Goal: Information Seeking & Learning: Learn about a topic

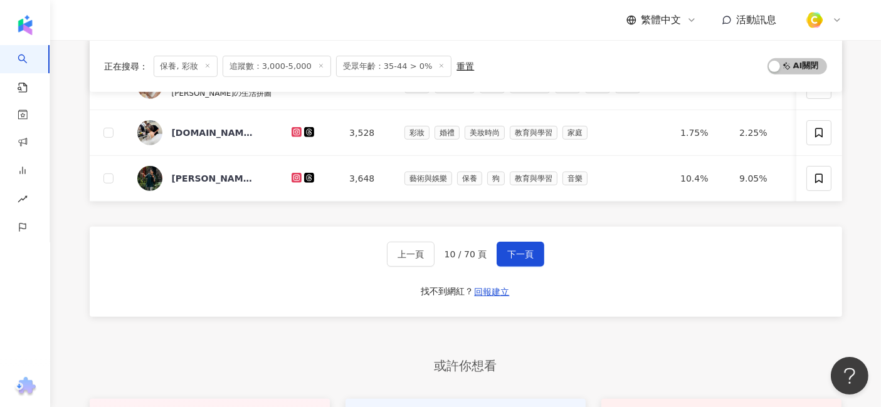
scroll to position [627, 0]
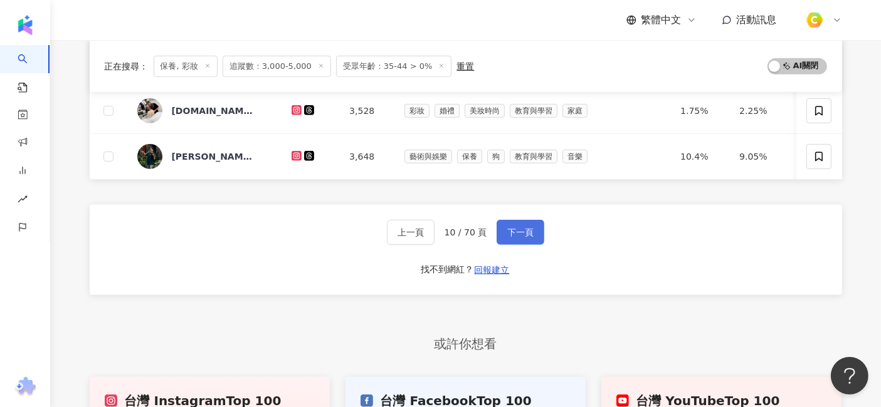
click at [537, 245] on button "下一頁" at bounding box center [520, 232] width 48 height 25
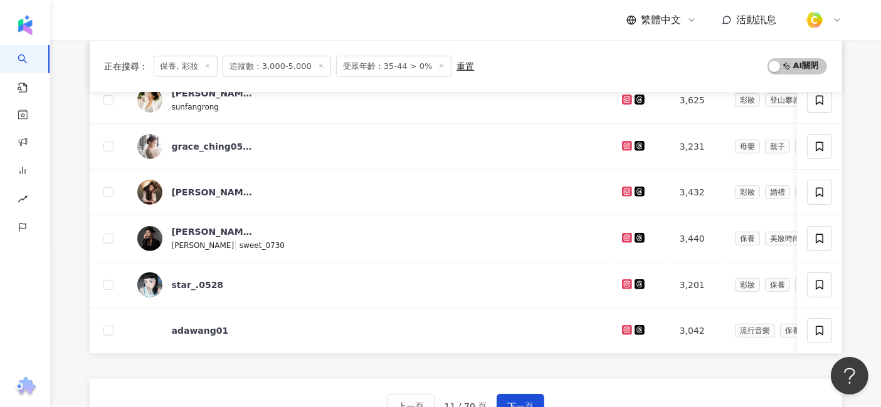
scroll to position [465, 0]
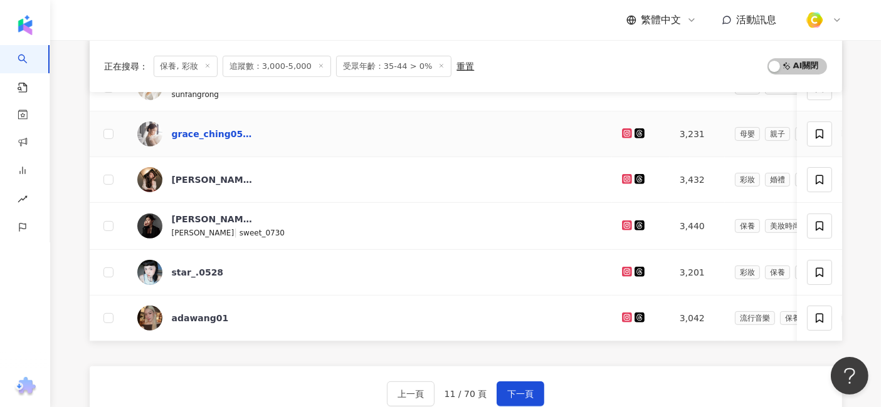
click at [236, 135] on div "grace_ching0511" at bounding box center [212, 134] width 81 height 13
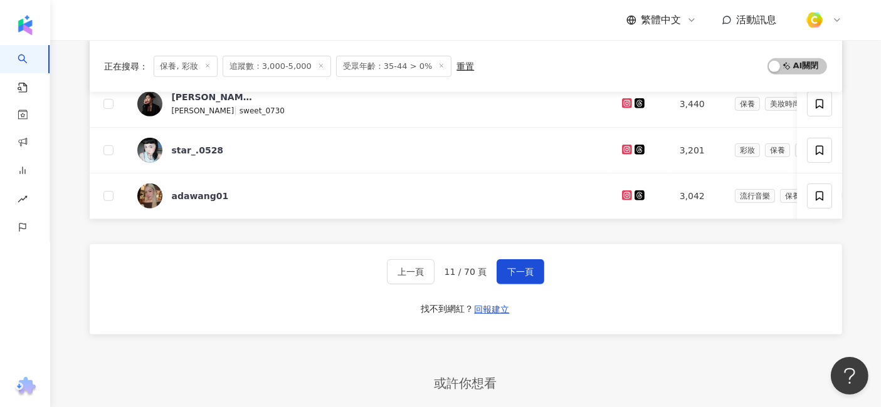
scroll to position [604, 0]
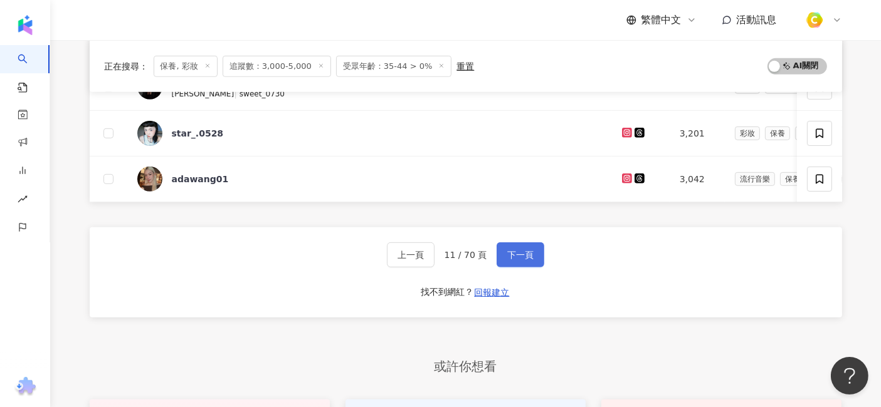
click at [515, 253] on button "下一頁" at bounding box center [520, 255] width 48 height 25
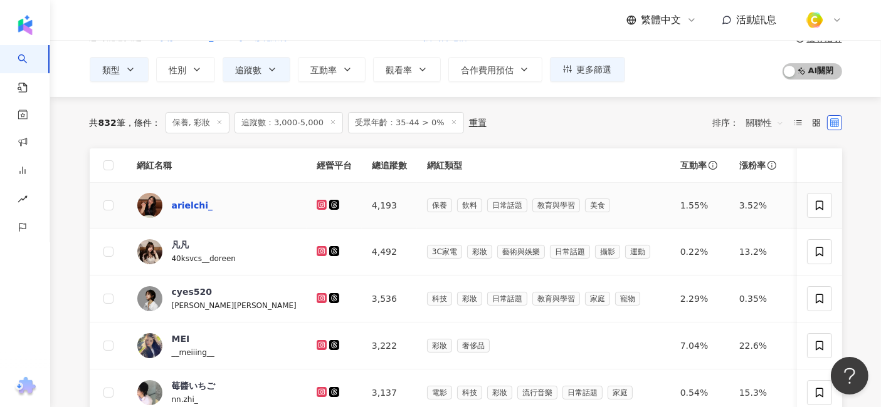
scroll to position [139, 0]
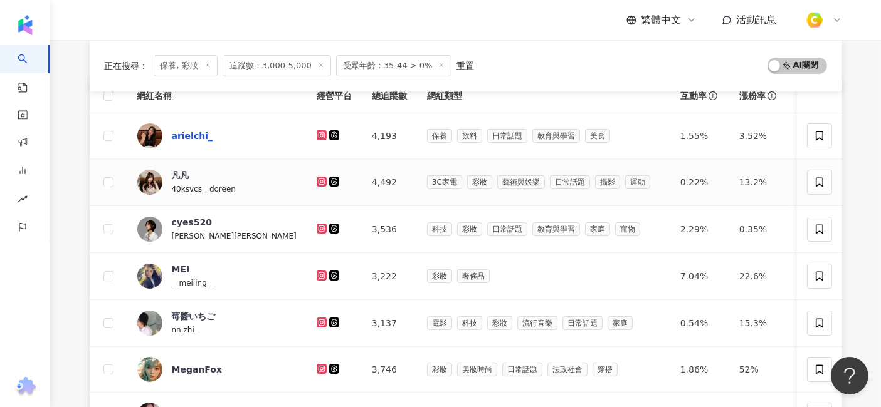
click at [194, 201] on td "凡凡 40ksvcs__doreen" at bounding box center [216, 182] width 179 height 47
click at [180, 128] on div "arielchi_" at bounding box center [212, 135] width 81 height 25
click at [177, 176] on div "凡凡" at bounding box center [181, 175] width 18 height 13
click at [189, 223] on div "cyes520" at bounding box center [192, 222] width 40 height 13
click at [182, 269] on div "MEI" at bounding box center [181, 269] width 18 height 13
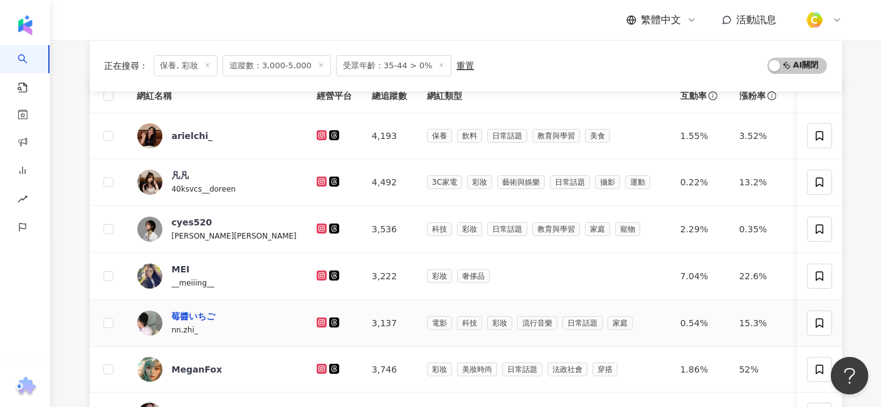
click at [198, 312] on div "莓醬いちご" at bounding box center [194, 316] width 44 height 13
click at [186, 317] on div "莓醬いちご" at bounding box center [194, 316] width 44 height 13
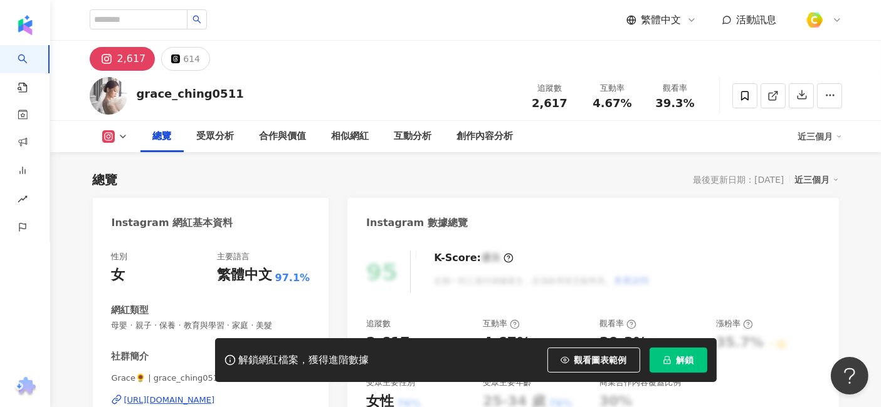
scroll to position [139, 0]
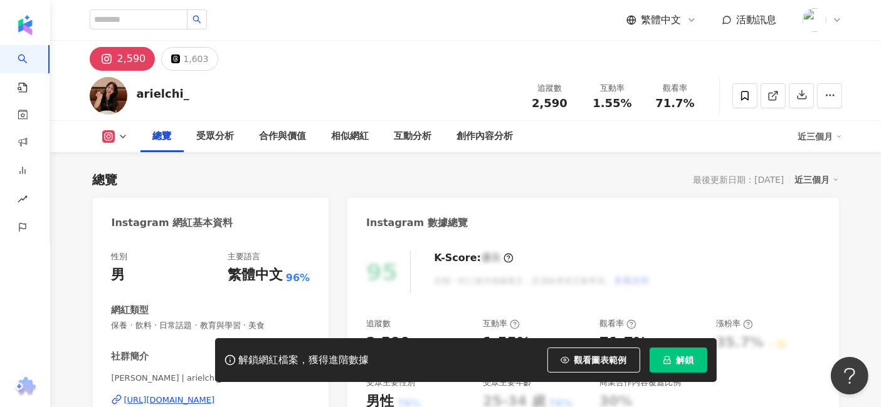
scroll to position [278, 0]
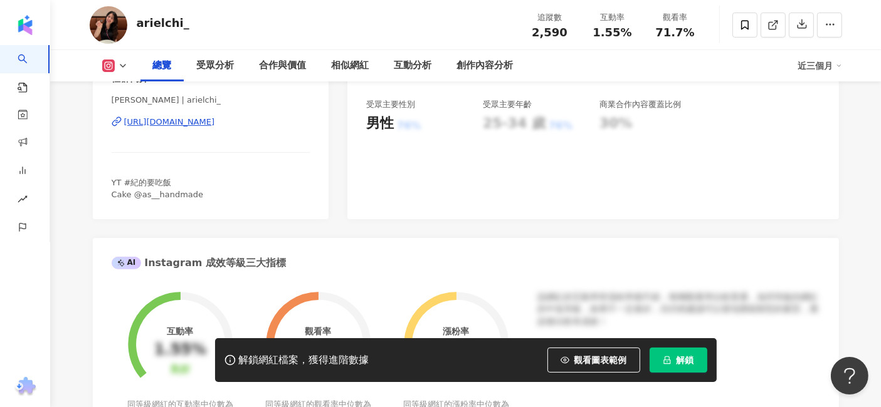
click at [197, 122] on div "https://www.instagram.com/arielchi_/" at bounding box center [169, 122] width 91 height 11
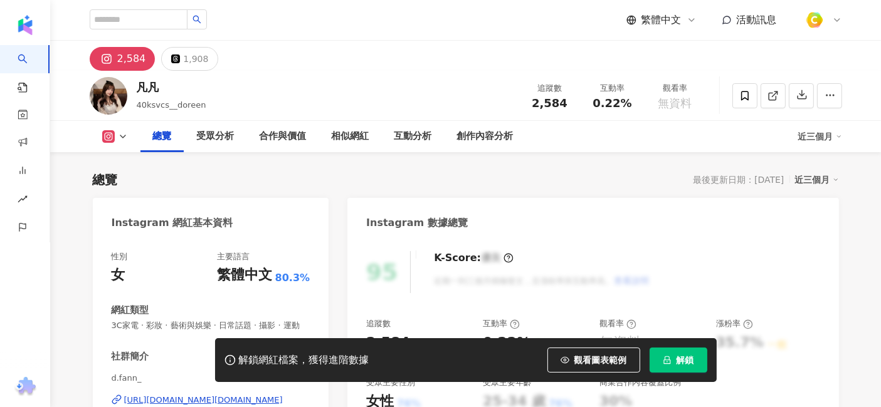
click at [245, 395] on div "[URL][DOMAIN_NAME][DOMAIN_NAME]" at bounding box center [203, 400] width 159 height 11
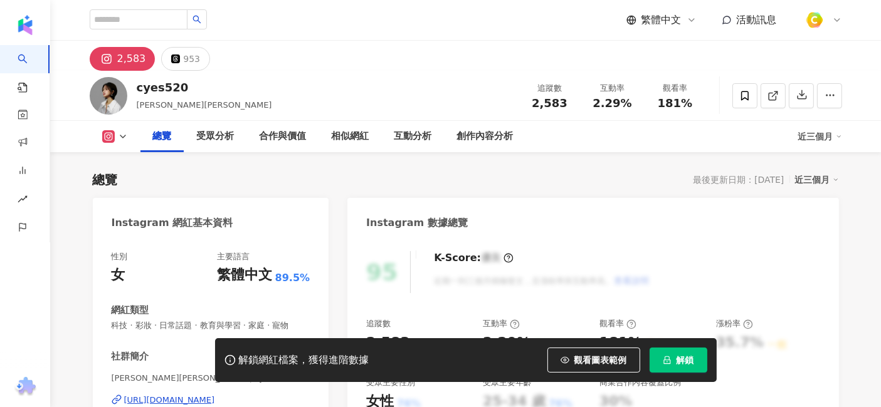
scroll to position [139, 0]
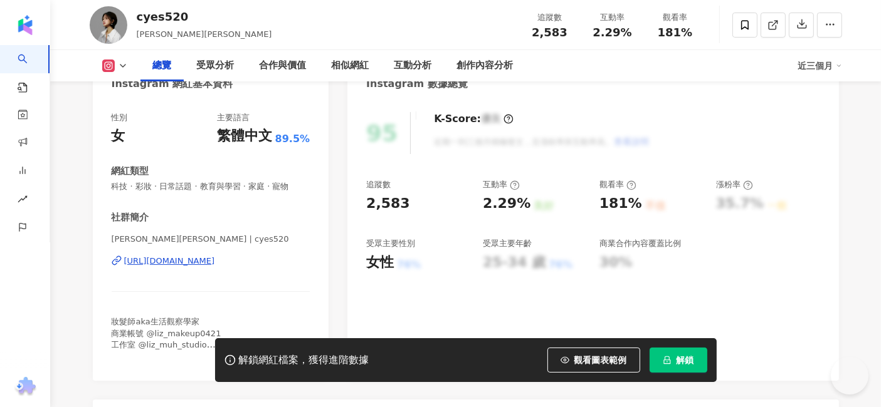
click at [212, 262] on div "https://www.instagram.com/cyes520/" at bounding box center [169, 261] width 91 height 11
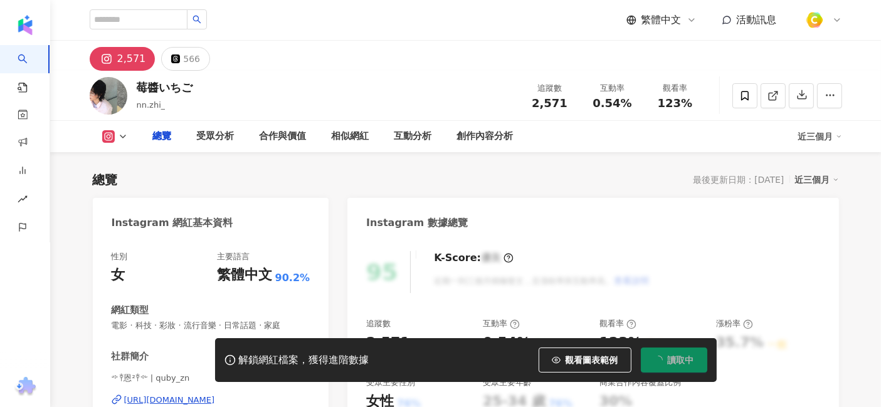
click at [131, 24] on input "search" at bounding box center [139, 19] width 98 height 20
click at [132, 21] on input "search" at bounding box center [139, 19] width 98 height 20
type input "**"
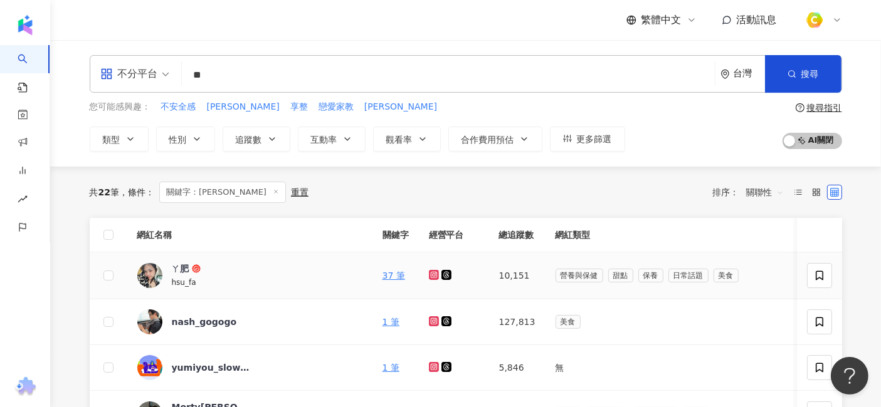
click at [211, 270] on span "ㄚ肥" at bounding box center [212, 269] width 81 height 13
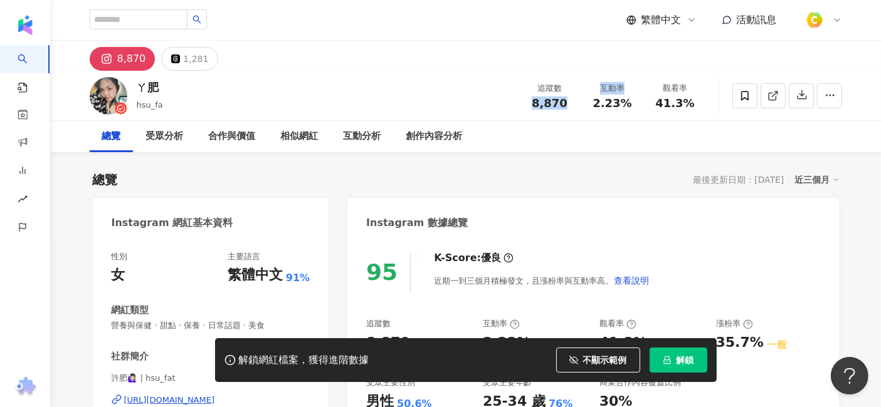
drag, startPoint x: 555, startPoint y: 102, endPoint x: 564, endPoint y: 107, distance: 10.7
click at [564, 107] on span "8,870" at bounding box center [550, 103] width 36 height 13
copy div "8,870 互動率"
click at [607, 103] on span "2.23%" at bounding box center [611, 103] width 39 height 13
click at [594, 101] on span "2.23%" at bounding box center [611, 103] width 39 height 13
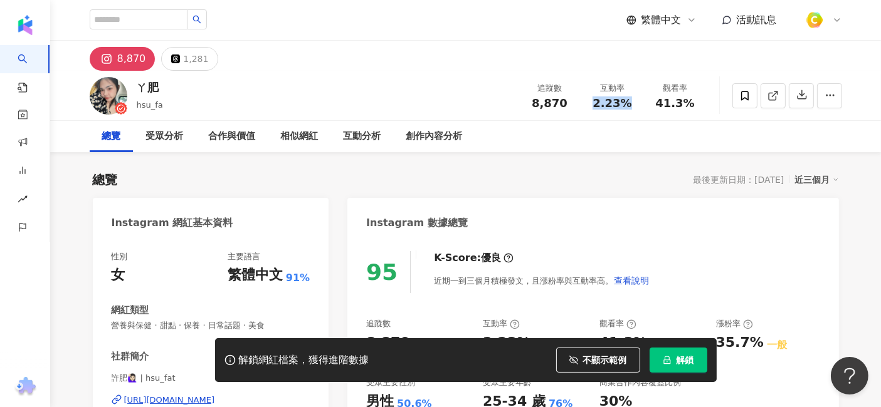
drag, startPoint x: 595, startPoint y: 101, endPoint x: 628, endPoint y: 105, distance: 33.4
click at [628, 105] on span "2.23%" at bounding box center [611, 103] width 39 height 13
copy span "2.23%"
click at [666, 108] on span "41.3%" at bounding box center [674, 103] width 39 height 13
drag, startPoint x: 666, startPoint y: 106, endPoint x: 691, endPoint y: 103, distance: 25.8
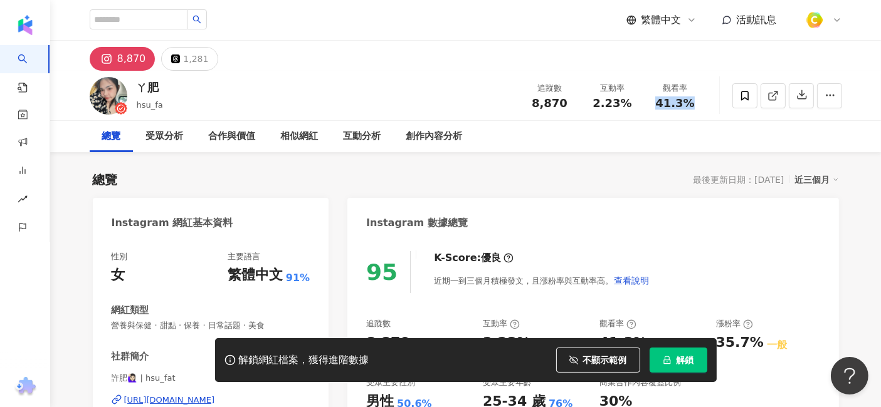
click at [691, 103] on span "41.3%" at bounding box center [674, 103] width 39 height 13
copy span "41.3%"
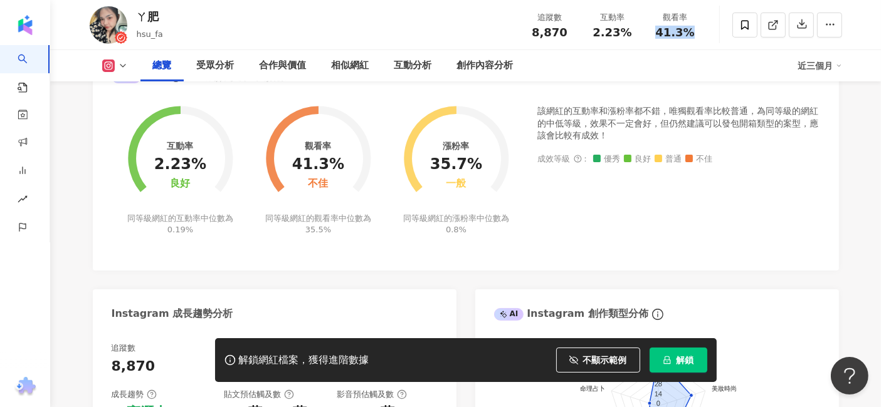
scroll to position [836, 0]
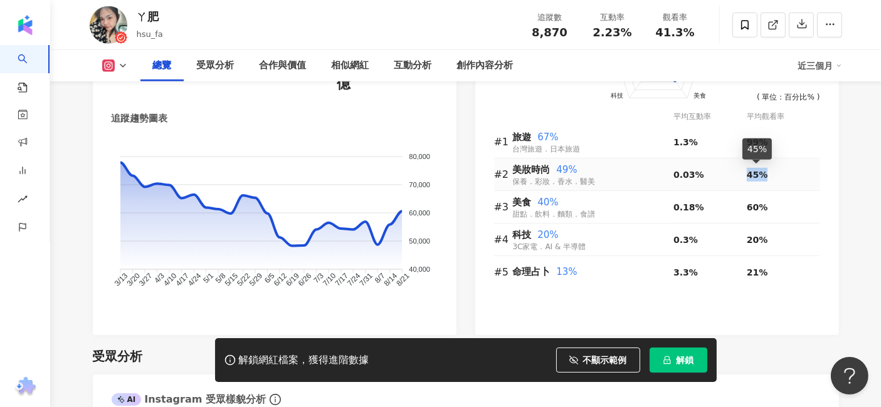
drag, startPoint x: 747, startPoint y: 174, endPoint x: 767, endPoint y: 172, distance: 19.5
click at [767, 172] on div "45%" at bounding box center [782, 175] width 73 height 14
copy span "45%"
